Goal: Information Seeking & Learning: Learn about a topic

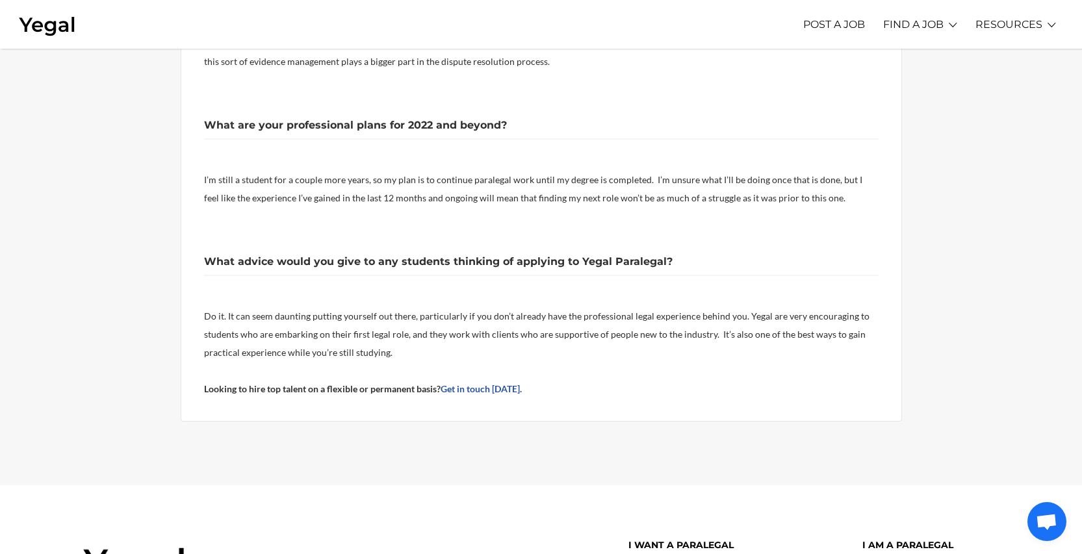
scroll to position [1297, 0]
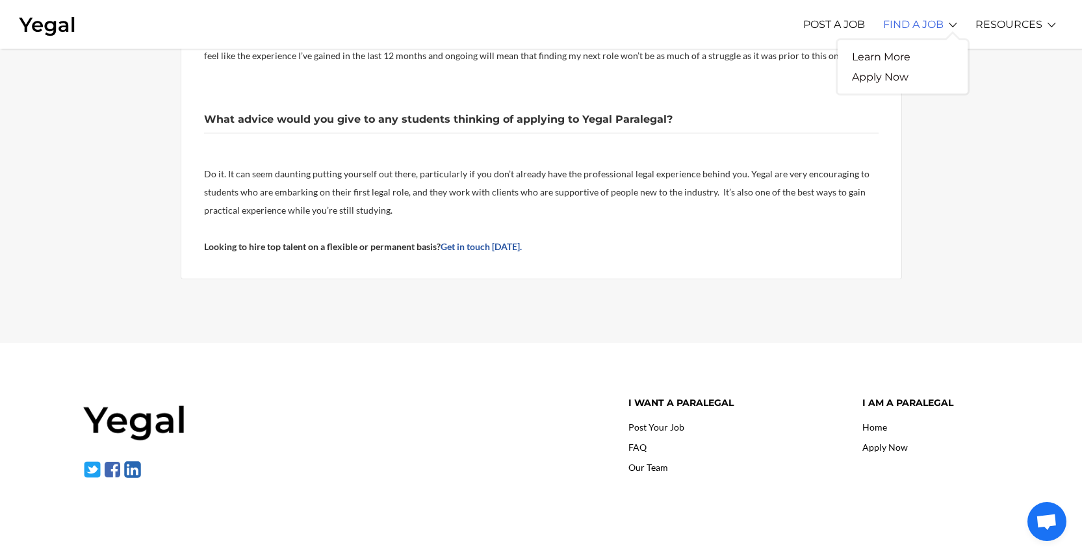
click at [916, 20] on link "FIND A JOB" at bounding box center [913, 24] width 60 height 36
click at [903, 59] on link "Learn More" at bounding box center [881, 57] width 87 height 20
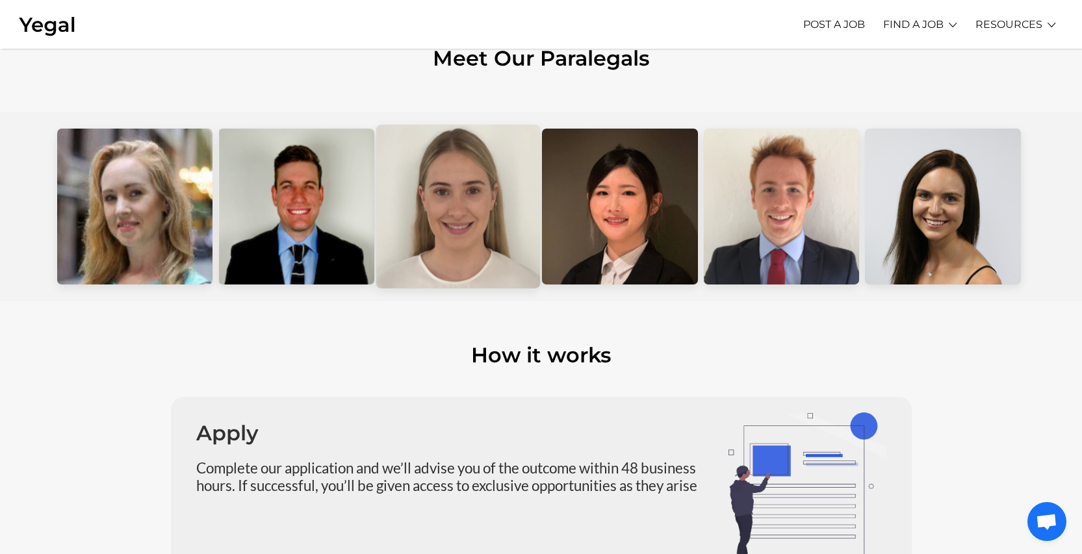
scroll to position [664, 0]
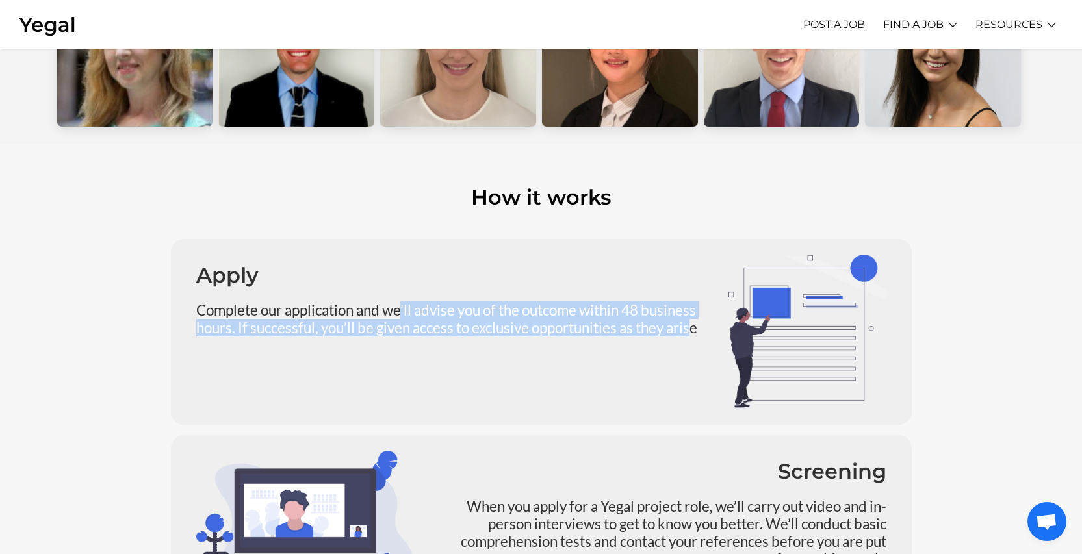
drag, startPoint x: 402, startPoint y: 313, endPoint x: 697, endPoint y: 326, distance: 295.3
click at [697, 326] on p "Complete our application and we’ll advise you of the outcome within 48 business…" at bounding box center [452, 319] width 513 height 35
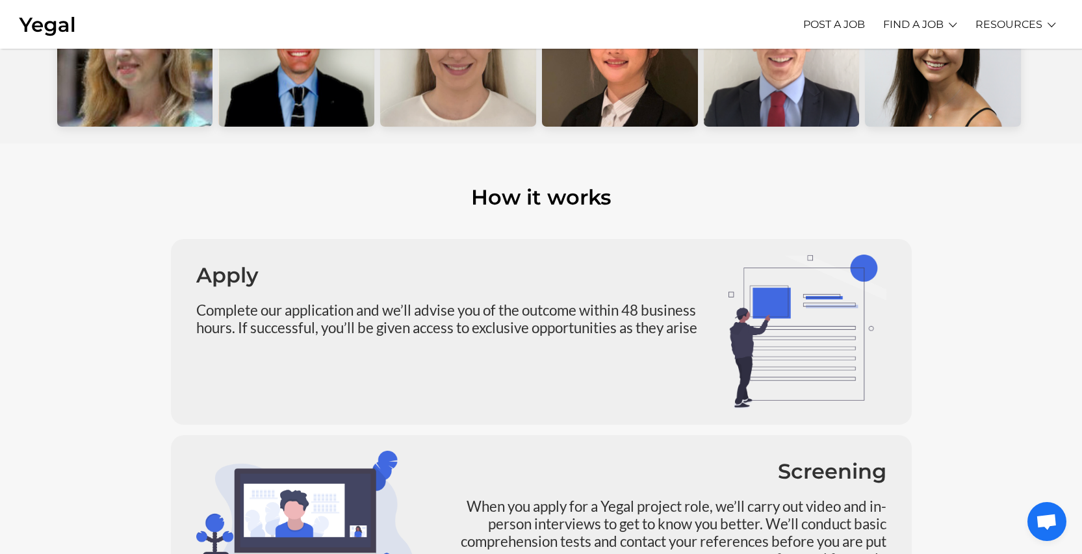
click at [400, 369] on div "Apply Complete our application and we’ll advise you of the outcome within 48 bu…" at bounding box center [453, 332] width 532 height 155
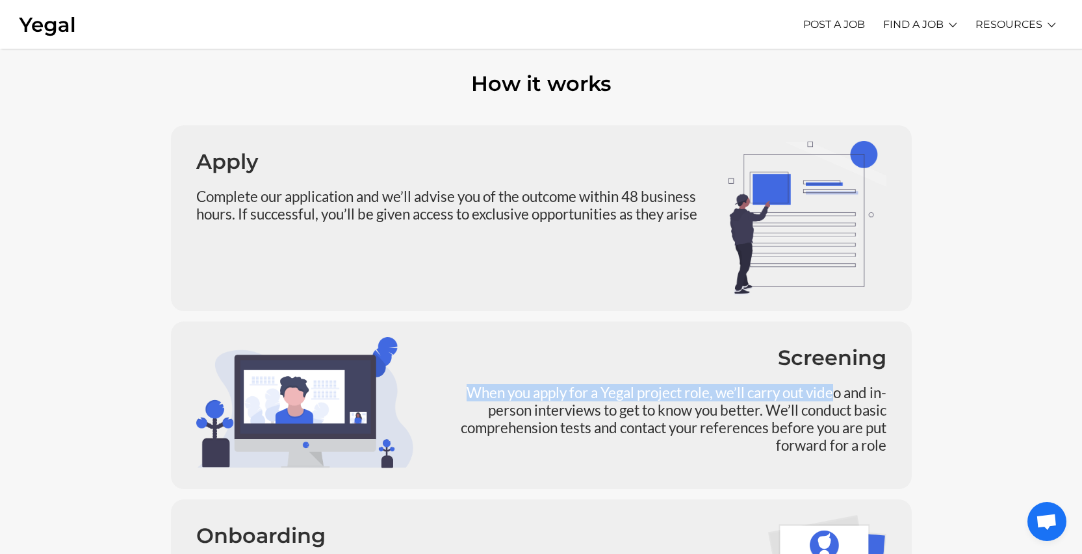
drag, startPoint x: 447, startPoint y: 390, endPoint x: 834, endPoint y: 385, distance: 387.4
click at [834, 385] on p "When you apply for a Yegal project role, we’ll carry out video and in-person in…" at bounding box center [660, 419] width 454 height 70
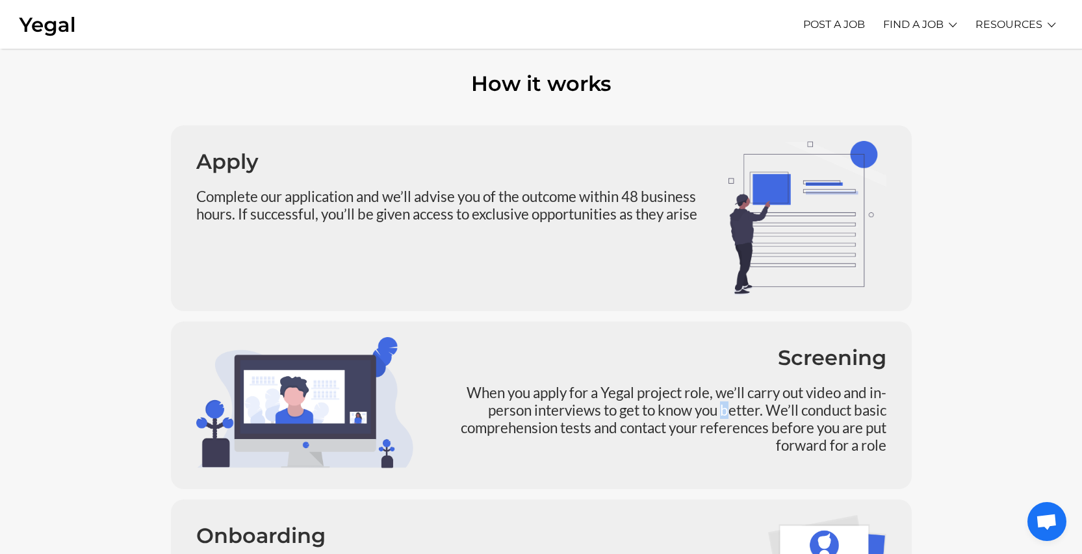
click at [722, 407] on p "When you apply for a Yegal project role, we’ll carry out video and in-person in…" at bounding box center [660, 419] width 454 height 70
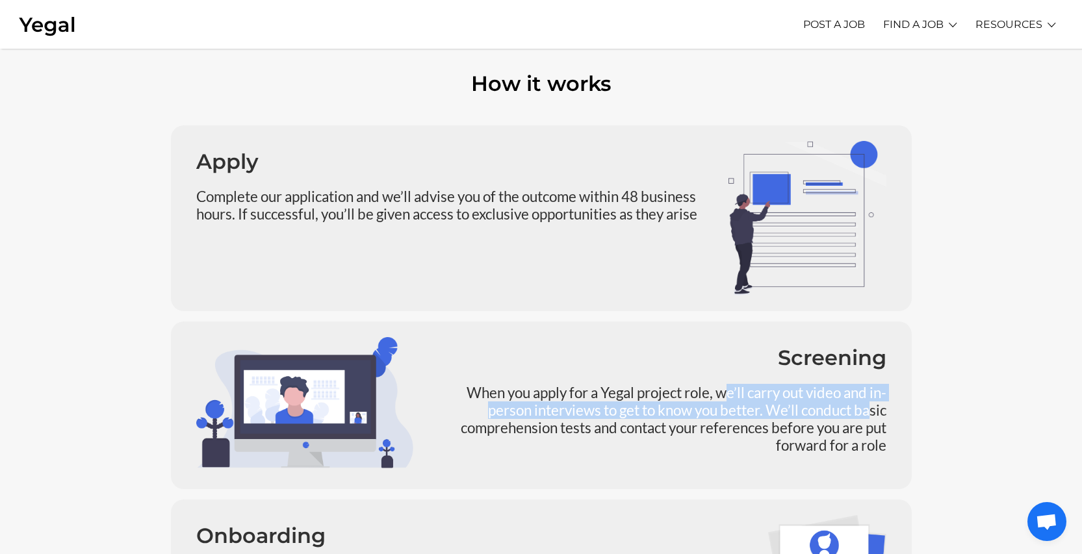
drag, startPoint x: 727, startPoint y: 399, endPoint x: 828, endPoint y: 420, distance: 103.0
click at [868, 413] on p "When you apply for a Yegal project role, we’ll carry out video and in-person in…" at bounding box center [660, 419] width 454 height 70
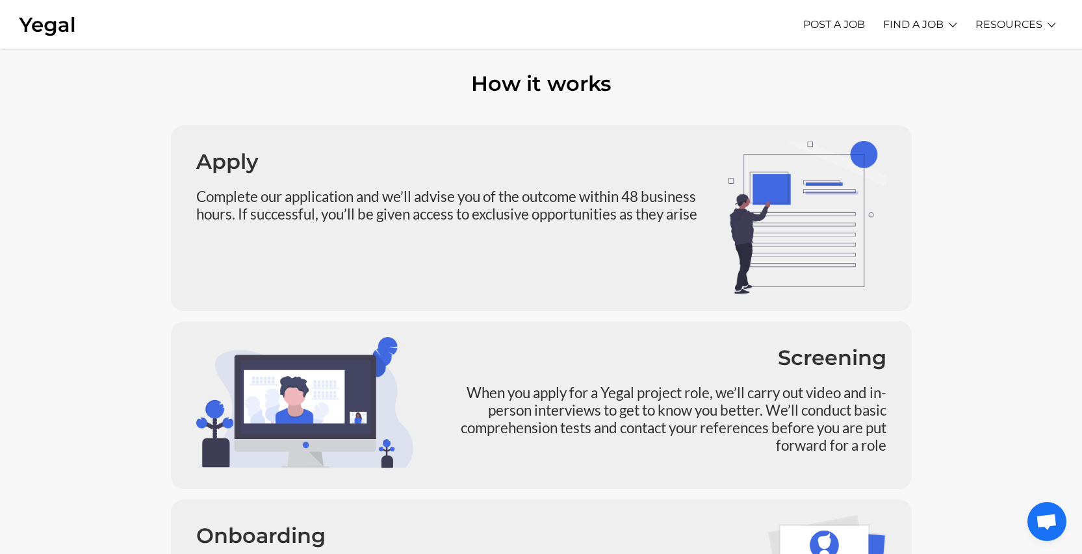
click at [688, 432] on p "When you apply for a Yegal project role, we’ll carry out video and in-person in…" at bounding box center [660, 419] width 454 height 70
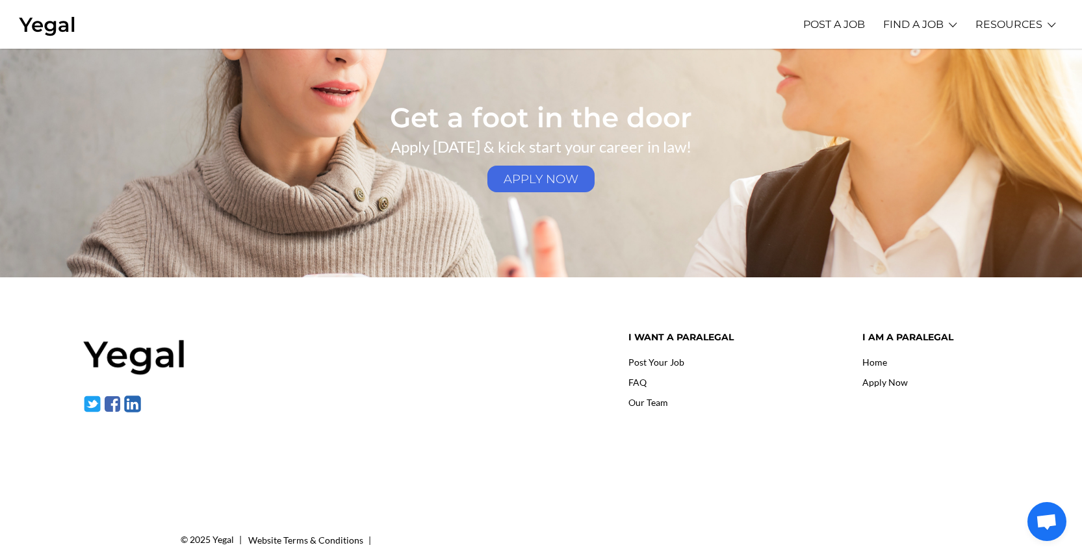
scroll to position [1989, 0]
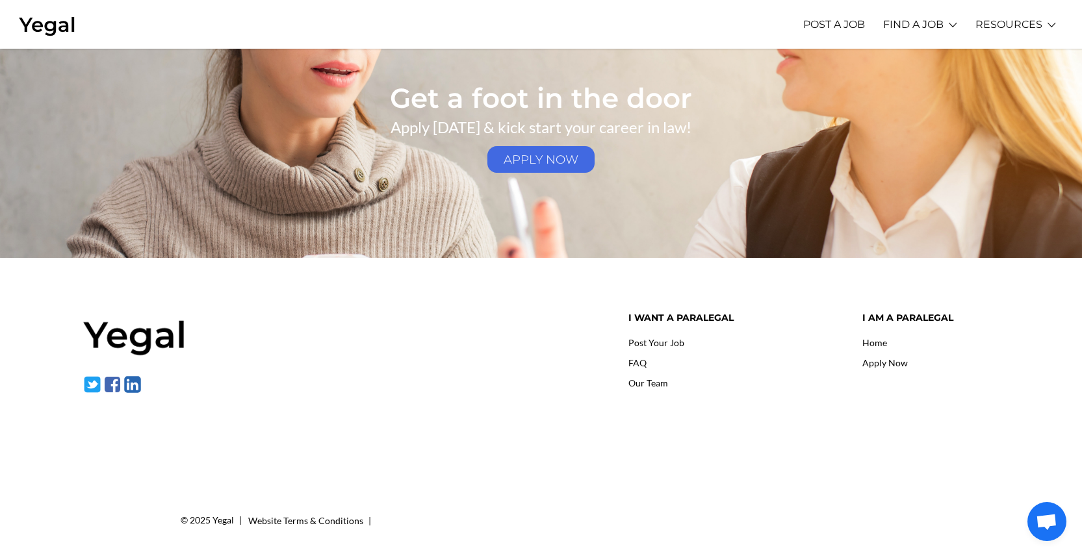
click at [640, 361] on link "FAQ" at bounding box center [637, 362] width 18 height 11
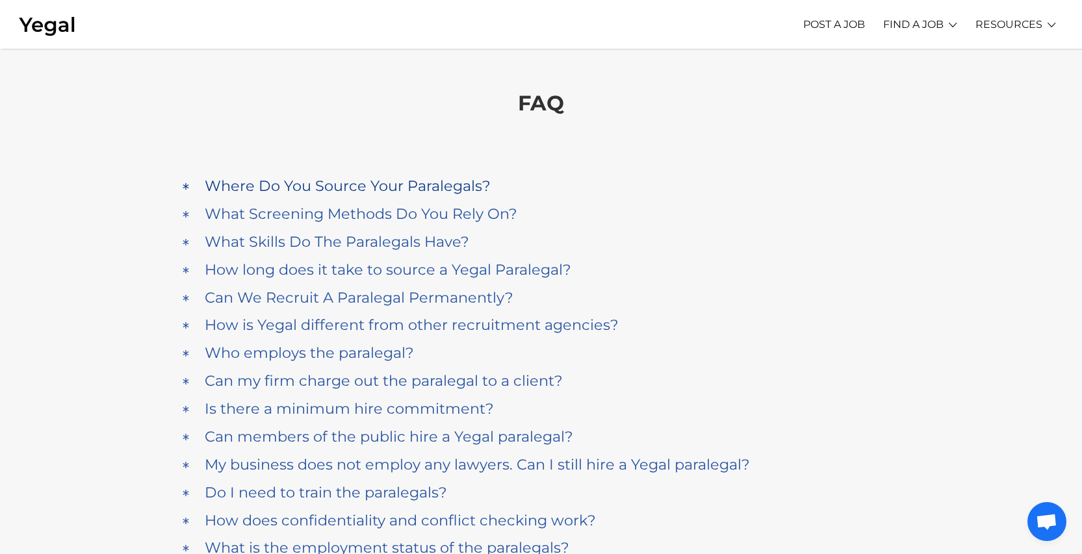
click at [409, 192] on h4 "Where Do You Source Your Paralegals?" at bounding box center [348, 186] width 286 height 18
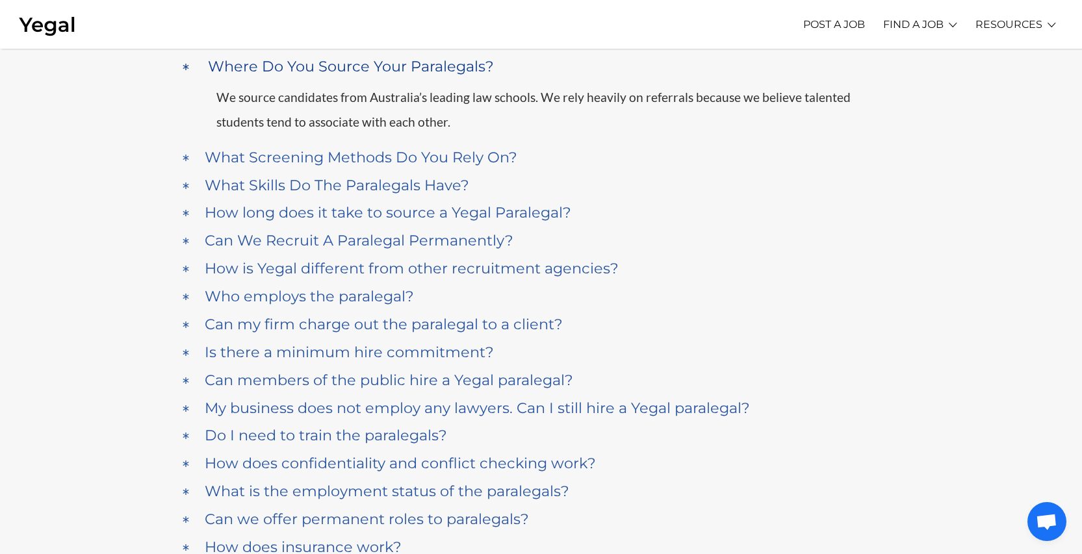
scroll to position [122, 0]
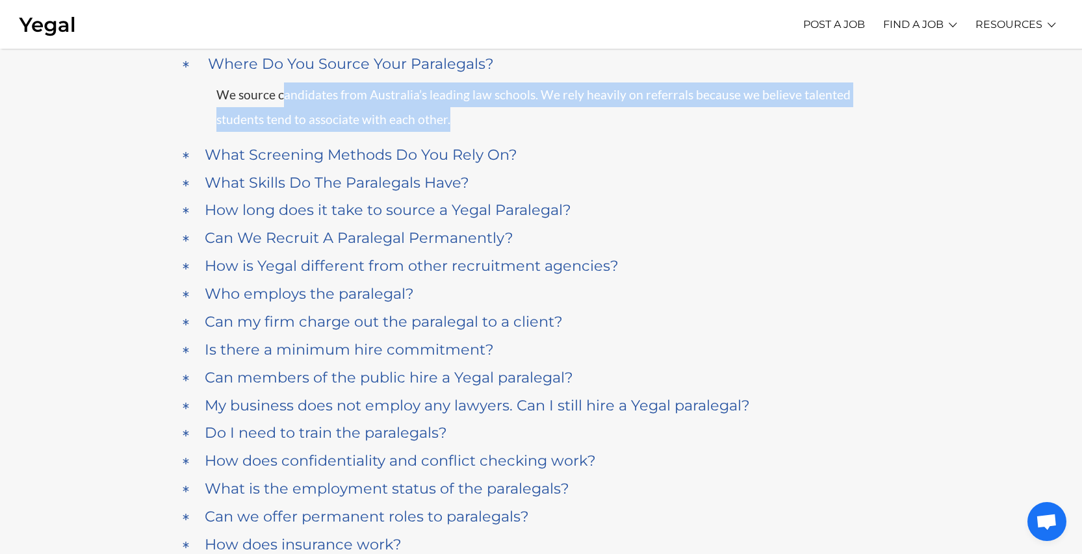
drag, startPoint x: 285, startPoint y: 92, endPoint x: 517, endPoint y: 131, distance: 235.3
click at [517, 131] on p "We source candidates from Australia’s leading law schools. We rely heavily on r…" at bounding box center [550, 108] width 669 height 50
